Goal: Entertainment & Leisure: Browse casually

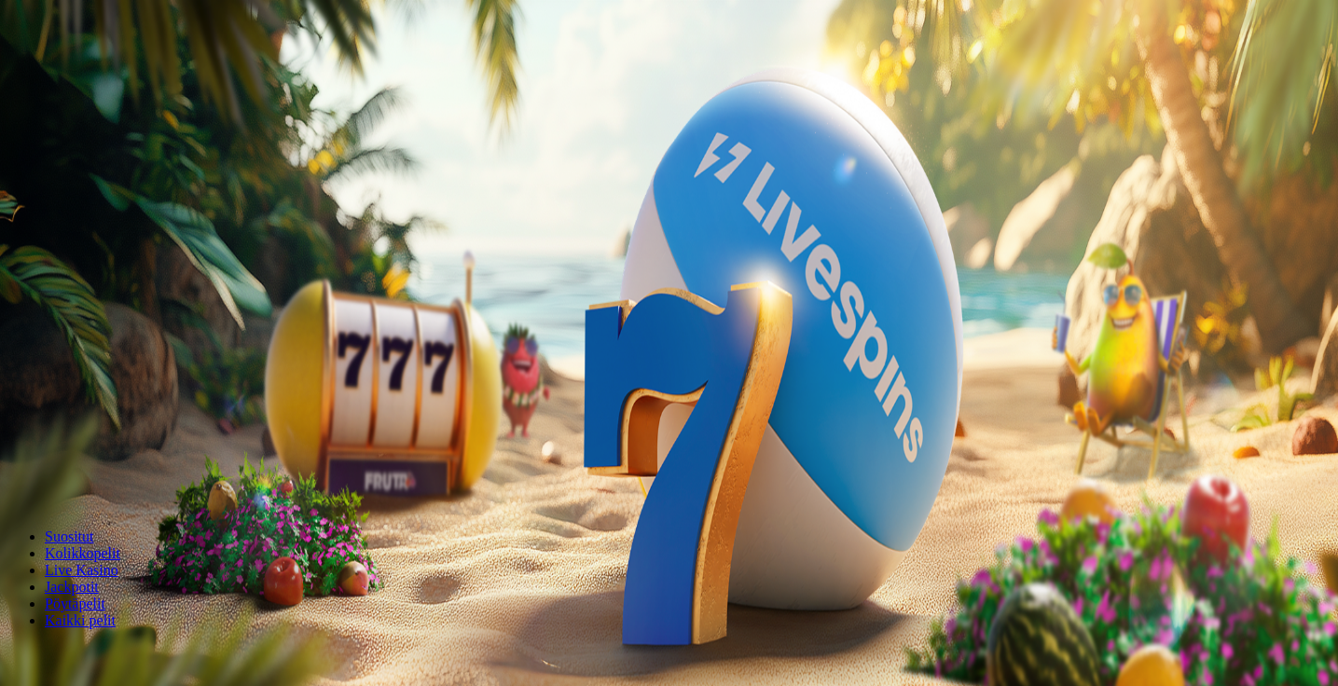
click at [106, 75] on span "Kirjaudu" at bounding box center [129, 68] width 46 height 14
click at [107, 142] on span "Tarjoukset" at bounding box center [76, 134] width 62 height 16
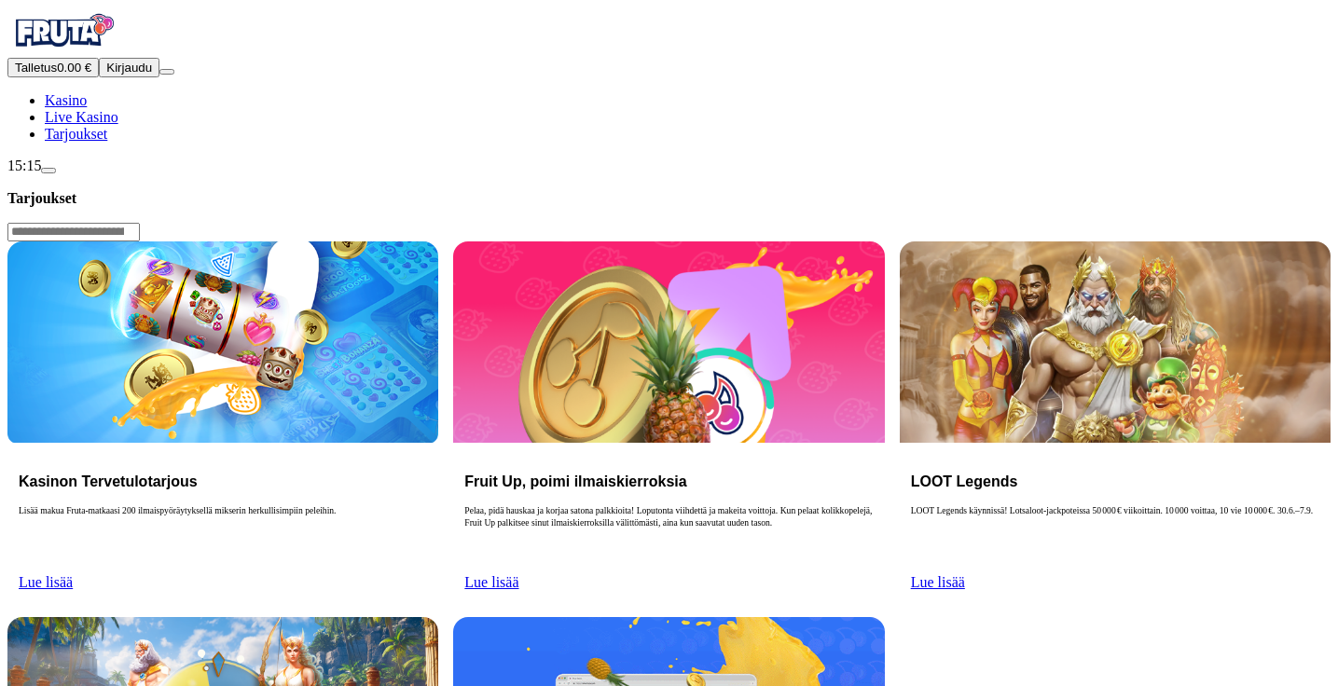
click at [89, 125] on link "Live Kasino" at bounding box center [82, 117] width 74 height 16
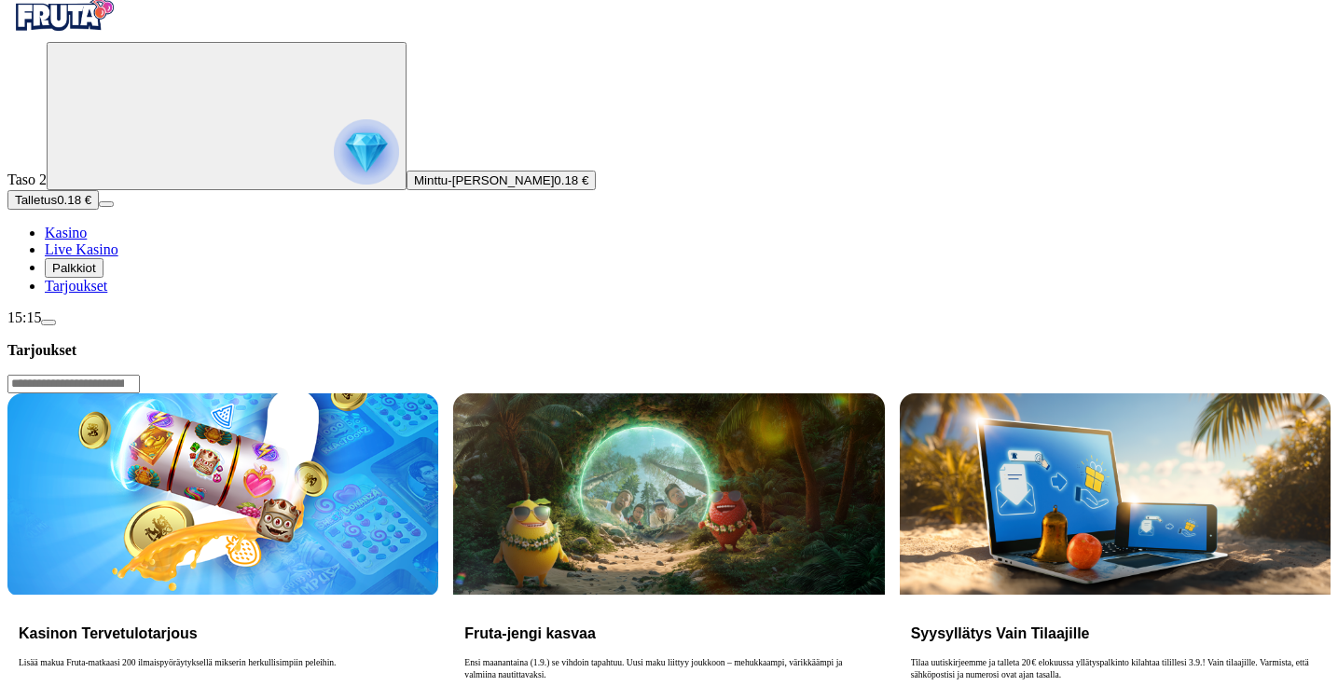
scroll to position [32, 0]
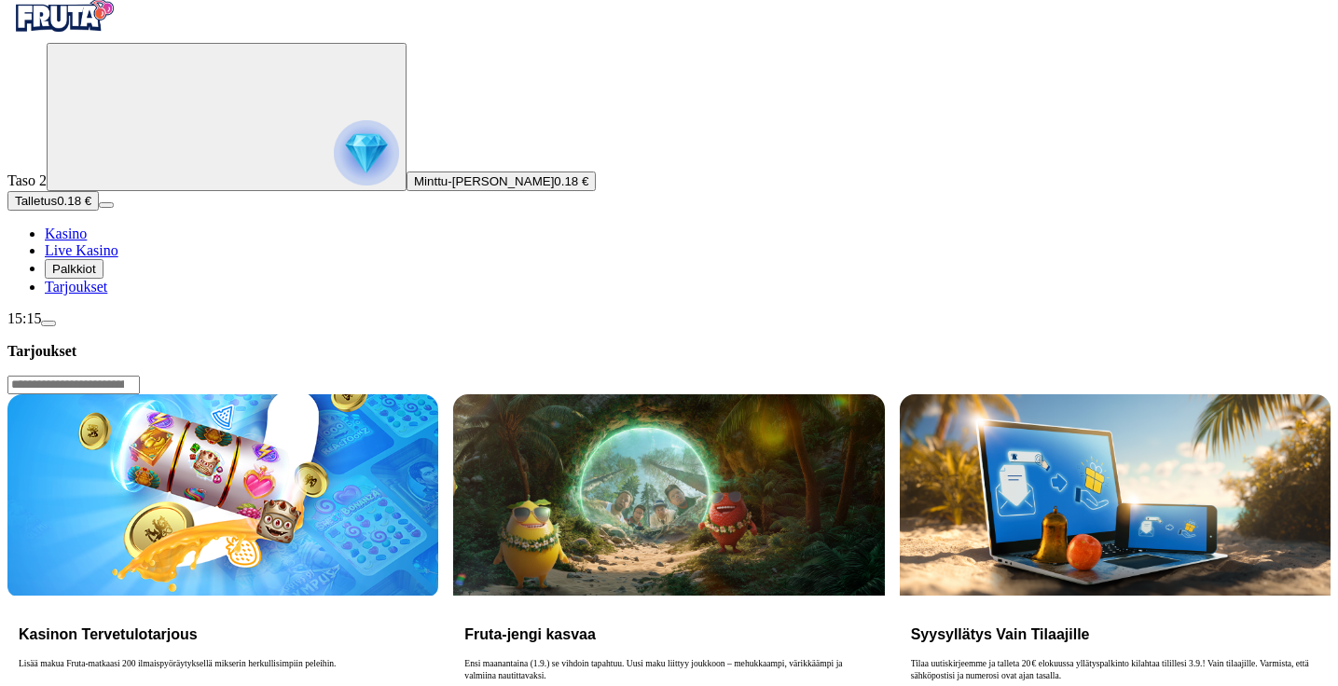
click at [96, 276] on span "Palkkiot" at bounding box center [74, 269] width 44 height 14
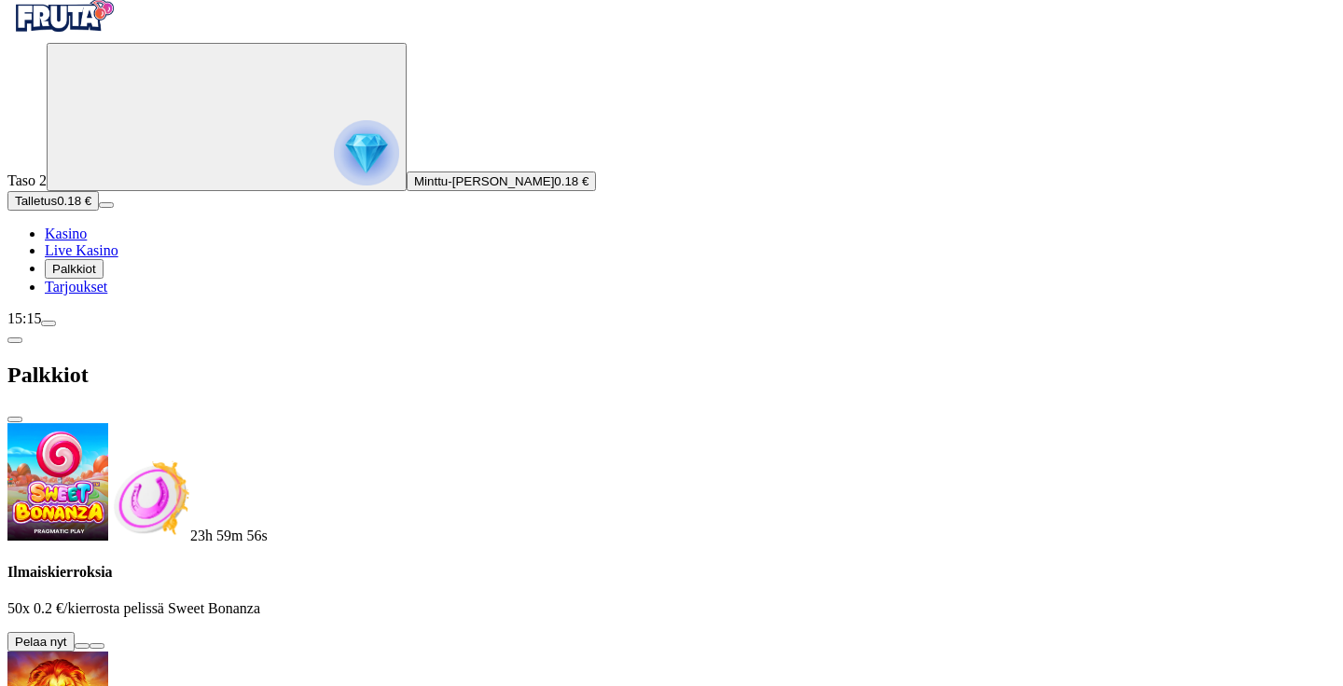
click at [90, 644] on button at bounding box center [82, 647] width 15 height 6
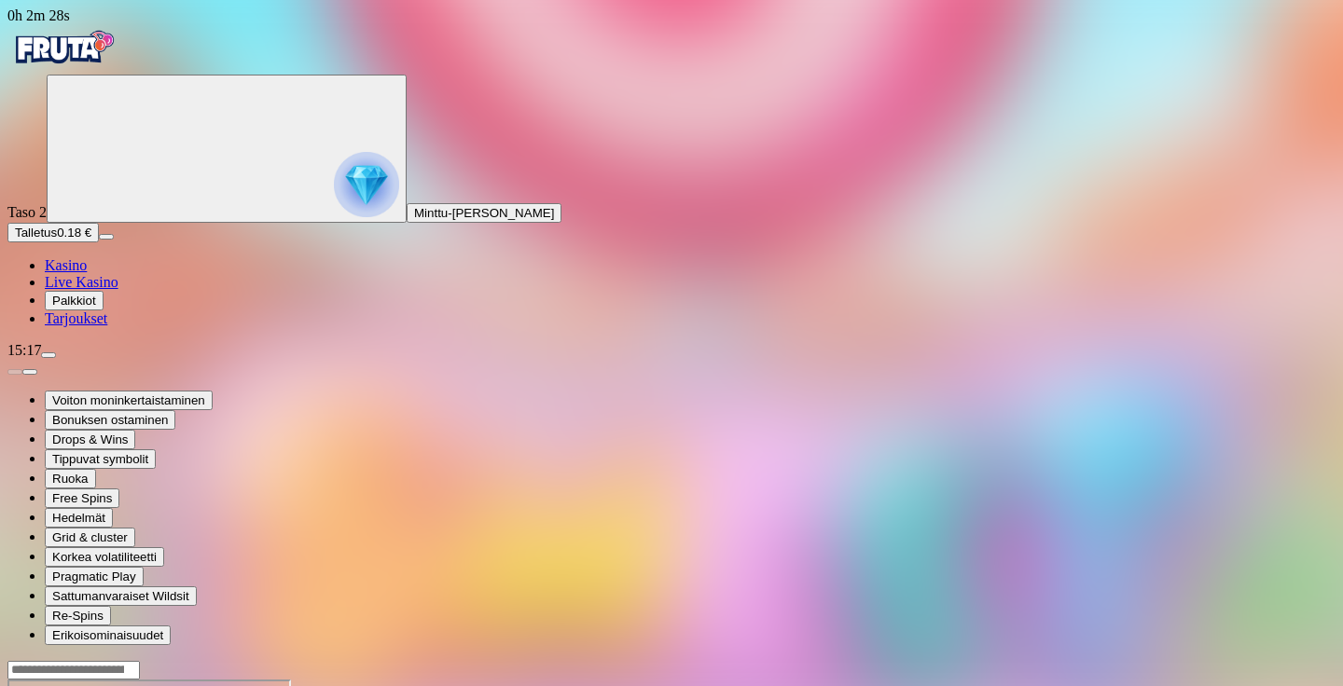
click at [92, 308] on span "Palkkiot" at bounding box center [74, 301] width 44 height 14
click at [96, 308] on span "Palkkiot" at bounding box center [74, 301] width 44 height 14
